Goal: Contribute content

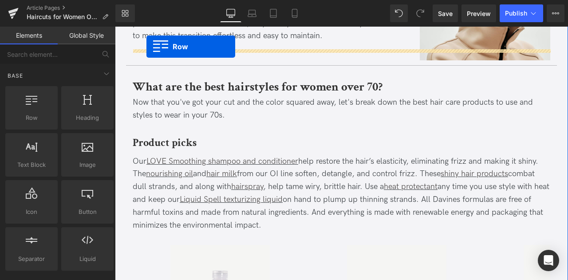
scroll to position [2049, 0]
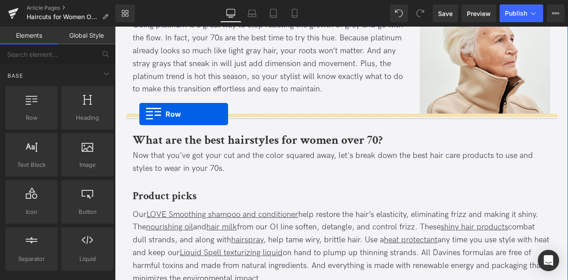
drag, startPoint x: 130, startPoint y: 161, endPoint x: 139, endPoint y: 114, distance: 48.1
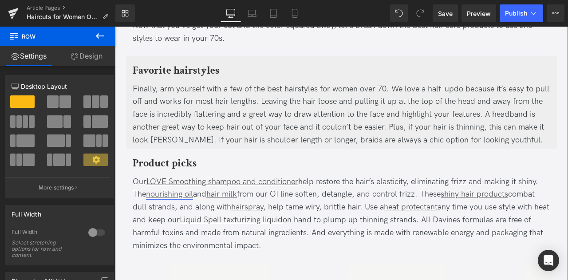
scroll to position [2085, 0]
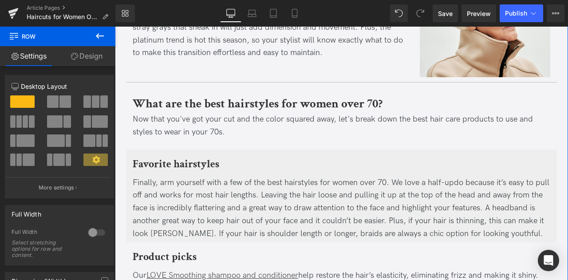
click at [171, 177] on div "Finally, arm yourself with a few of the best hairstyles for women over 70. We l…" at bounding box center [342, 209] width 418 height 64
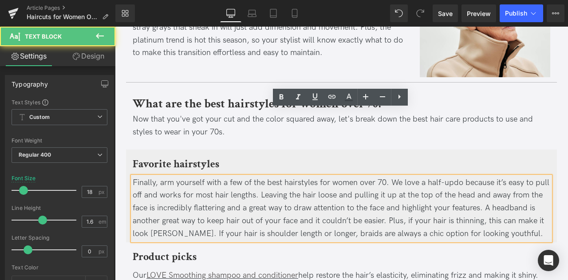
click at [161, 177] on div "Finally, arm yourself with a few of the best hairstyles for women over 70. We l…" at bounding box center [342, 209] width 418 height 64
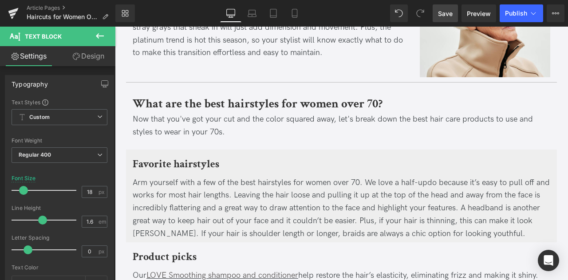
click at [452, 9] on span "Save" at bounding box center [445, 13] width 15 height 9
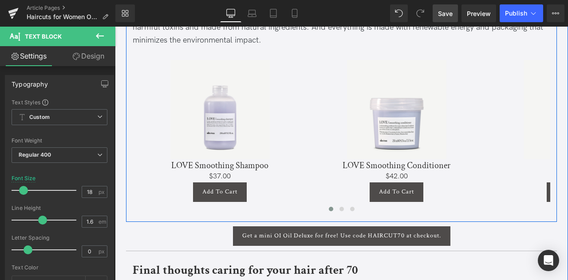
scroll to position [2385, 0]
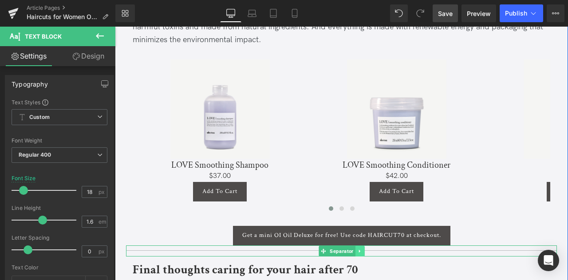
click at [359, 249] on icon at bounding box center [359, 251] width 5 height 5
click at [362, 249] on icon at bounding box center [364, 251] width 5 height 5
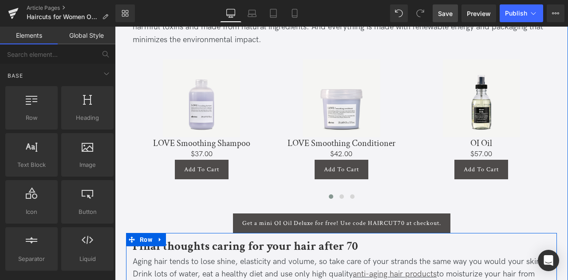
click at [115, 27] on div at bounding box center [115, 27] width 0 height 0
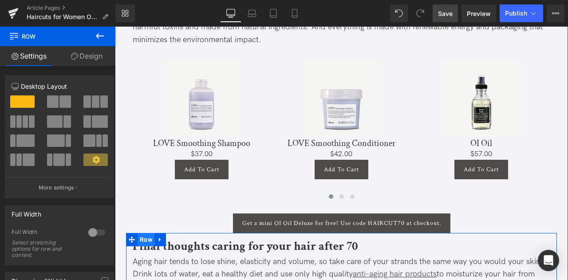
click at [146, 233] on span "Row" at bounding box center [146, 239] width 17 height 13
click at [86, 53] on link "Design" at bounding box center [87, 56] width 58 height 20
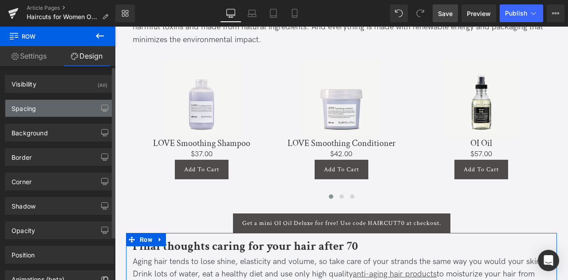
click at [50, 106] on div "Spacing" at bounding box center [59, 108] width 108 height 17
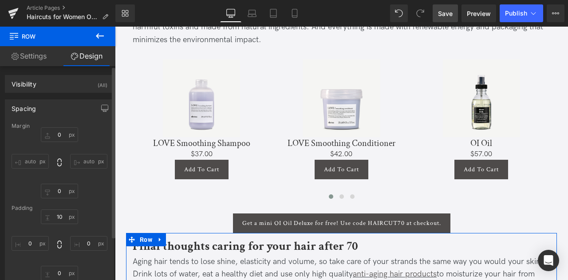
click at [61, 224] on div "10 0 0 0" at bounding box center [60, 245] width 96 height 71
click at [60, 218] on input "10" at bounding box center [59, 217] width 37 height 15
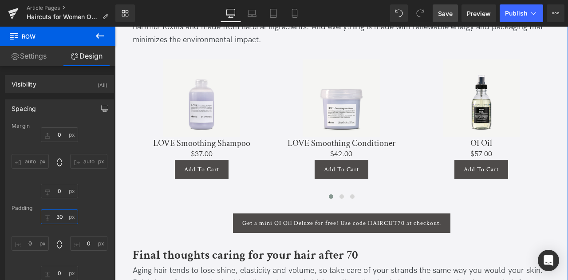
type input "30"
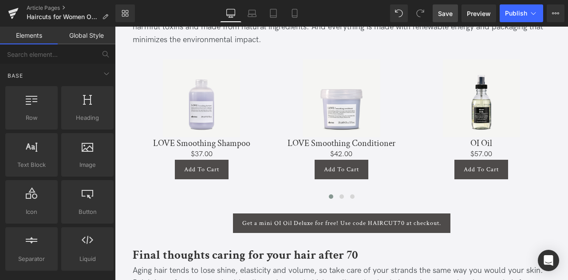
click at [445, 11] on span "Save" at bounding box center [445, 13] width 15 height 9
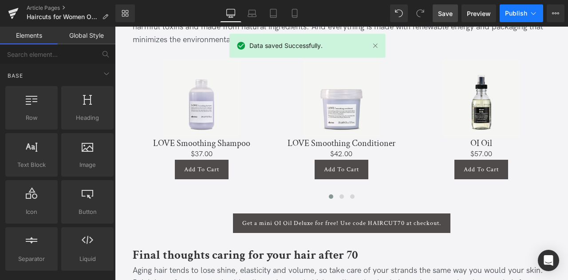
click at [525, 13] on span "Publish" at bounding box center [516, 13] width 22 height 7
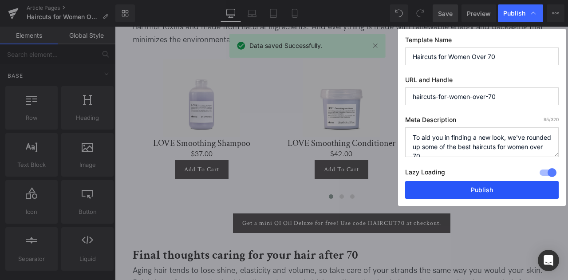
click at [483, 182] on button "Publish" at bounding box center [482, 190] width 154 height 18
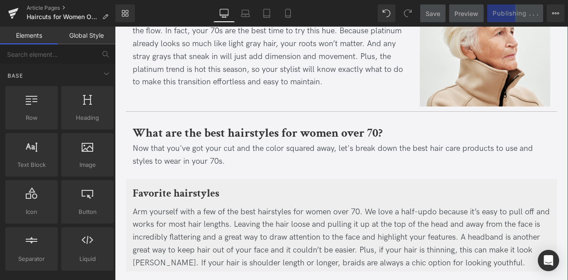
scroll to position [2057, 0]
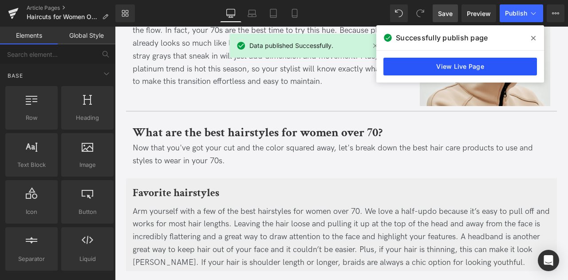
click at [441, 64] on link "View Live Page" at bounding box center [461, 67] width 154 height 18
